Goal: Task Accomplishment & Management: Manage account settings

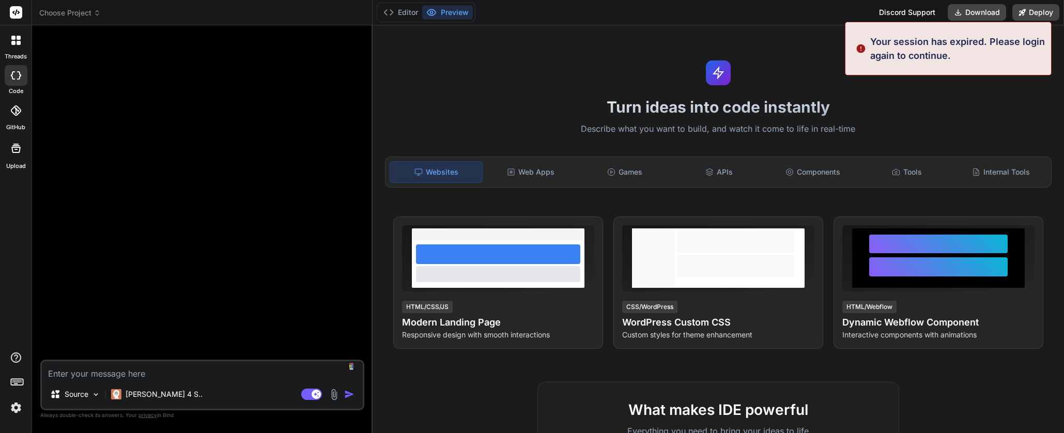
type textarea "x"
click at [1026, 41] on p "Your session has expired. Please login again to continue." at bounding box center [958, 49] width 175 height 28
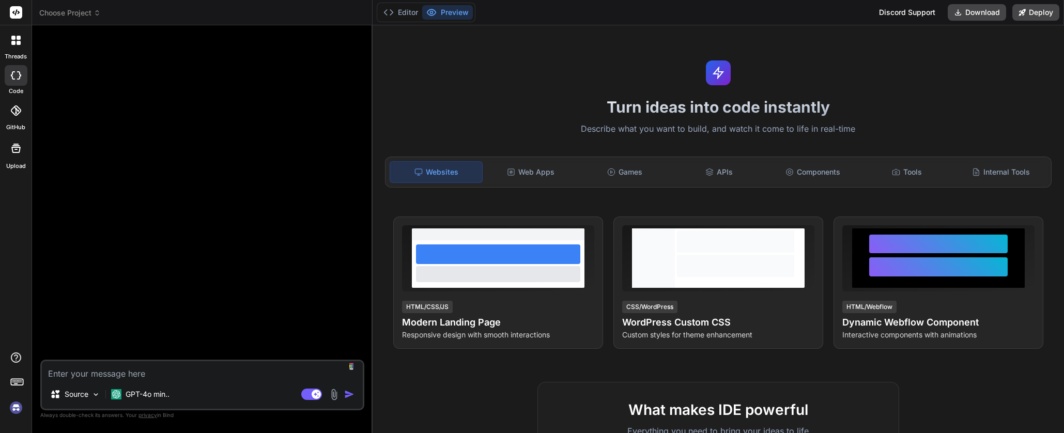
click at [19, 411] on img at bounding box center [16, 408] width 18 height 18
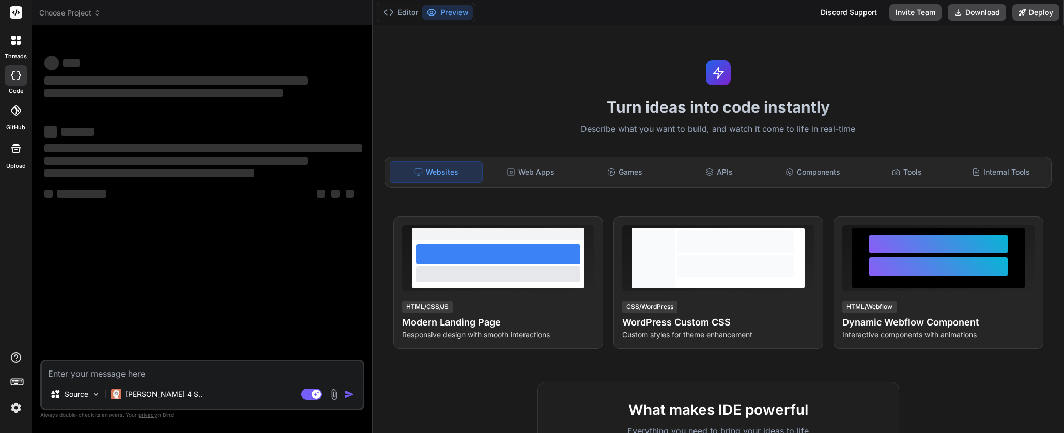
type textarea "x"
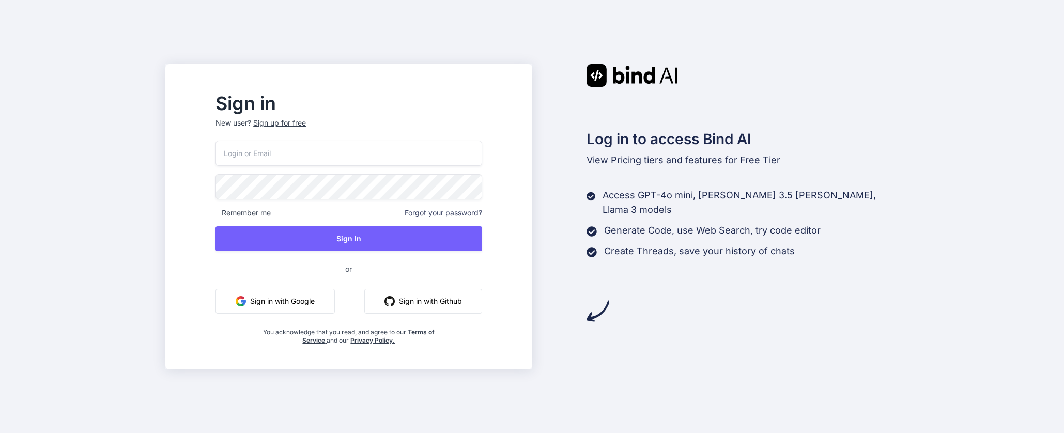
click at [306, 298] on button "Sign in with Google" at bounding box center [275, 301] width 119 height 25
